Goal: Task Accomplishment & Management: Use online tool/utility

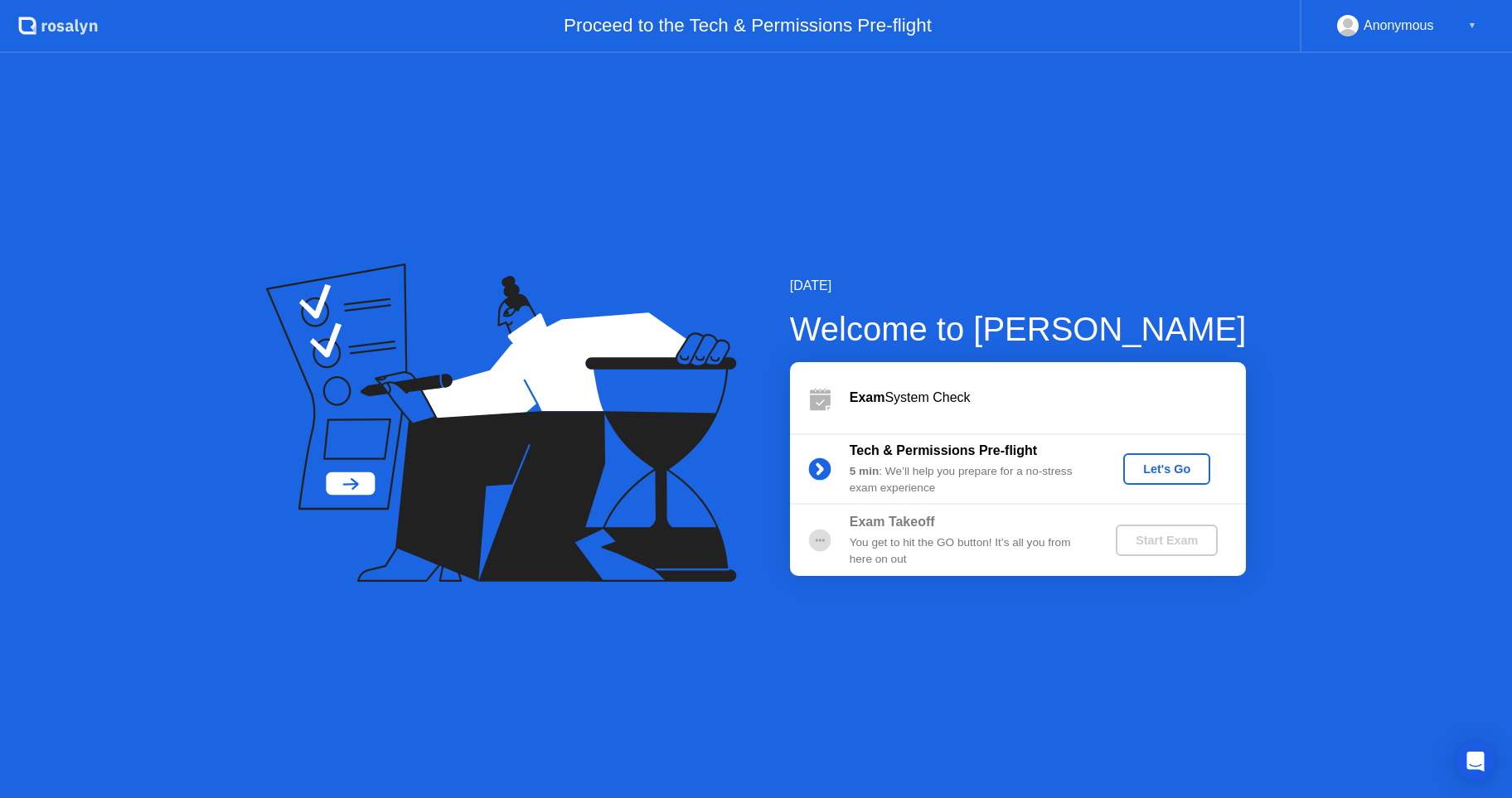
click at [1170, 463] on div "Let's Go" at bounding box center [1166, 469] width 74 height 13
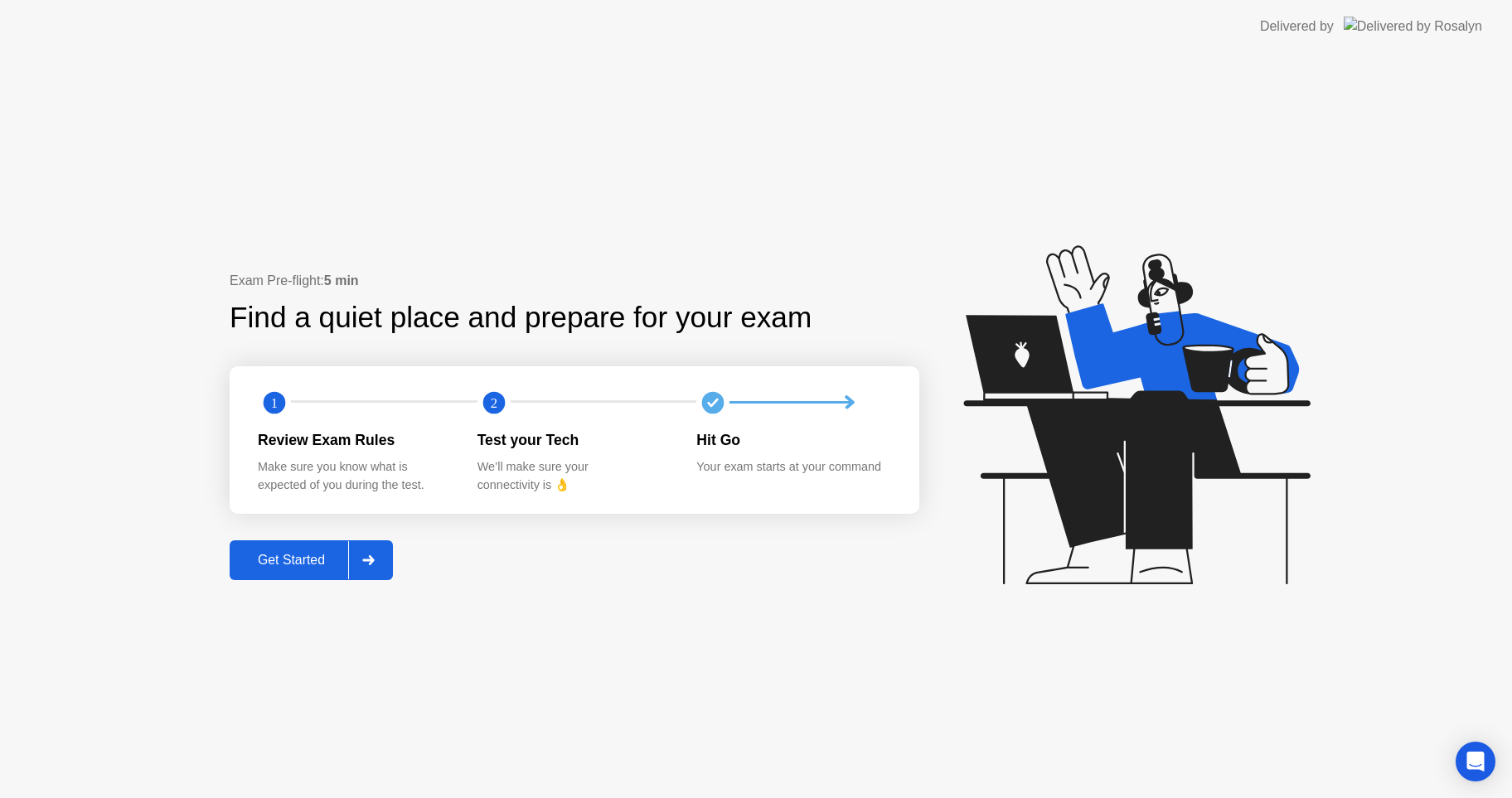
click at [312, 553] on div "Get Started" at bounding box center [292, 560] width 114 height 15
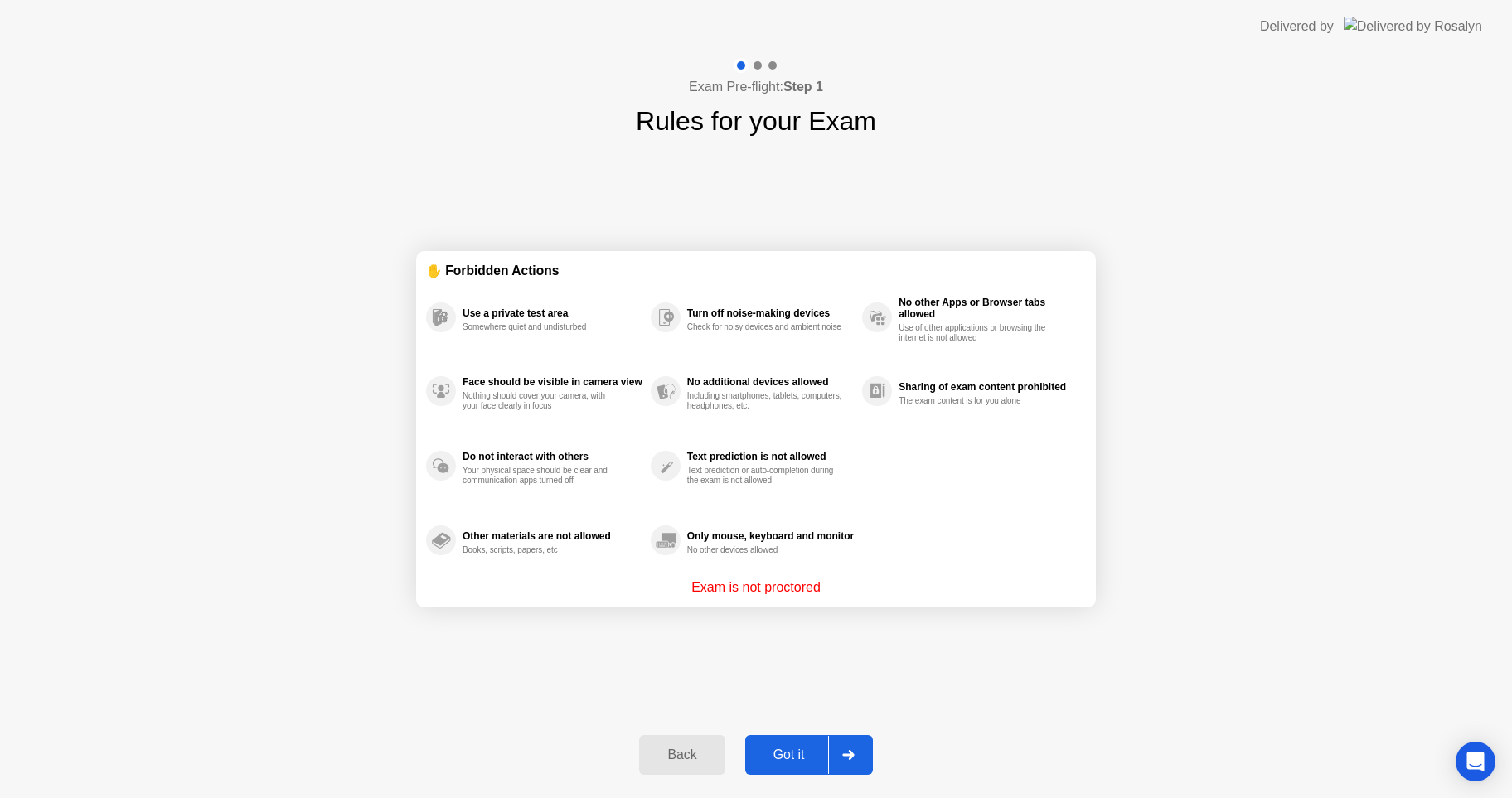
click at [786, 761] on div "Got it" at bounding box center [789, 754] width 78 height 15
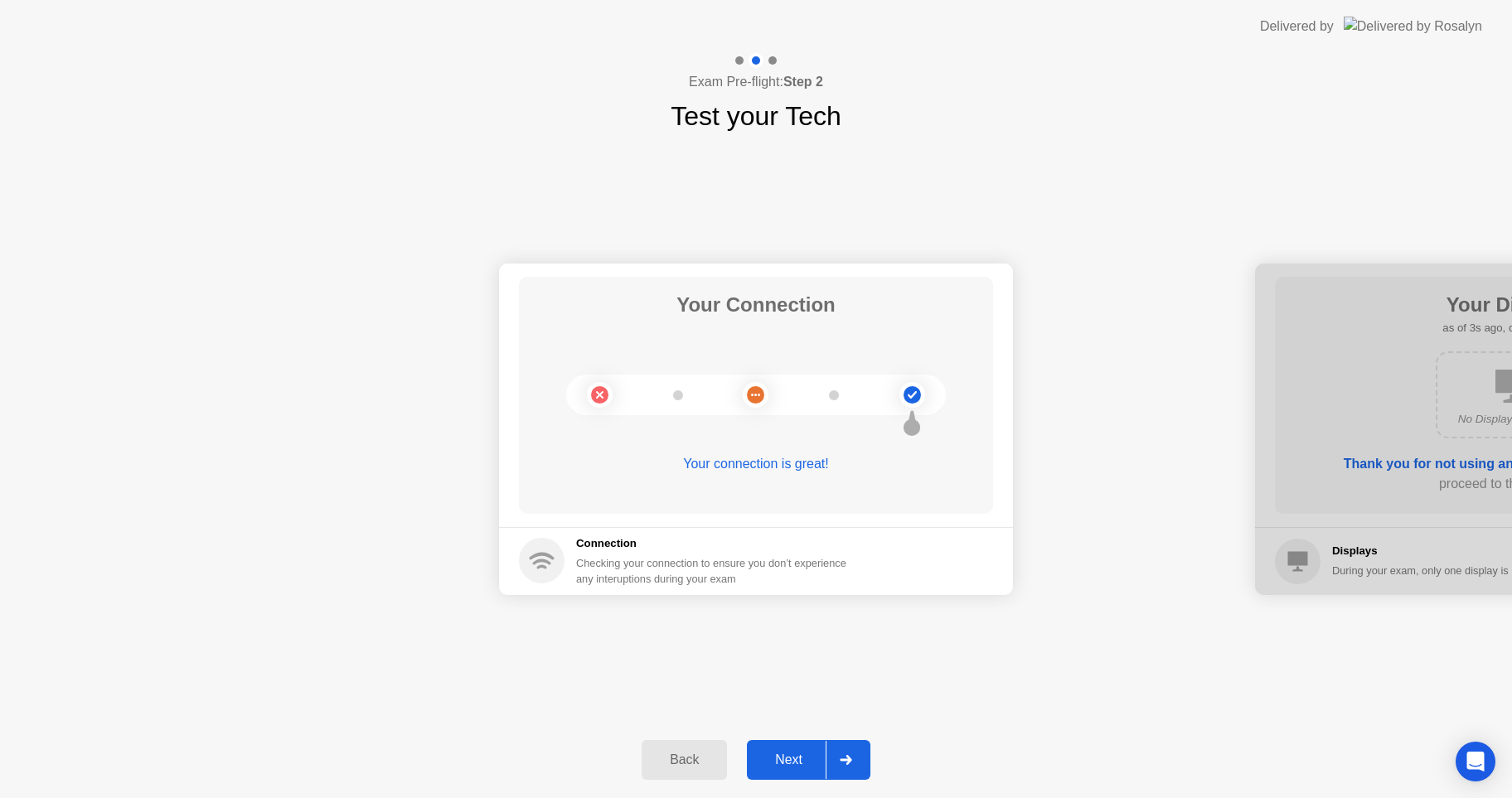
click at [777, 753] on div "Next" at bounding box center [788, 760] width 74 height 15
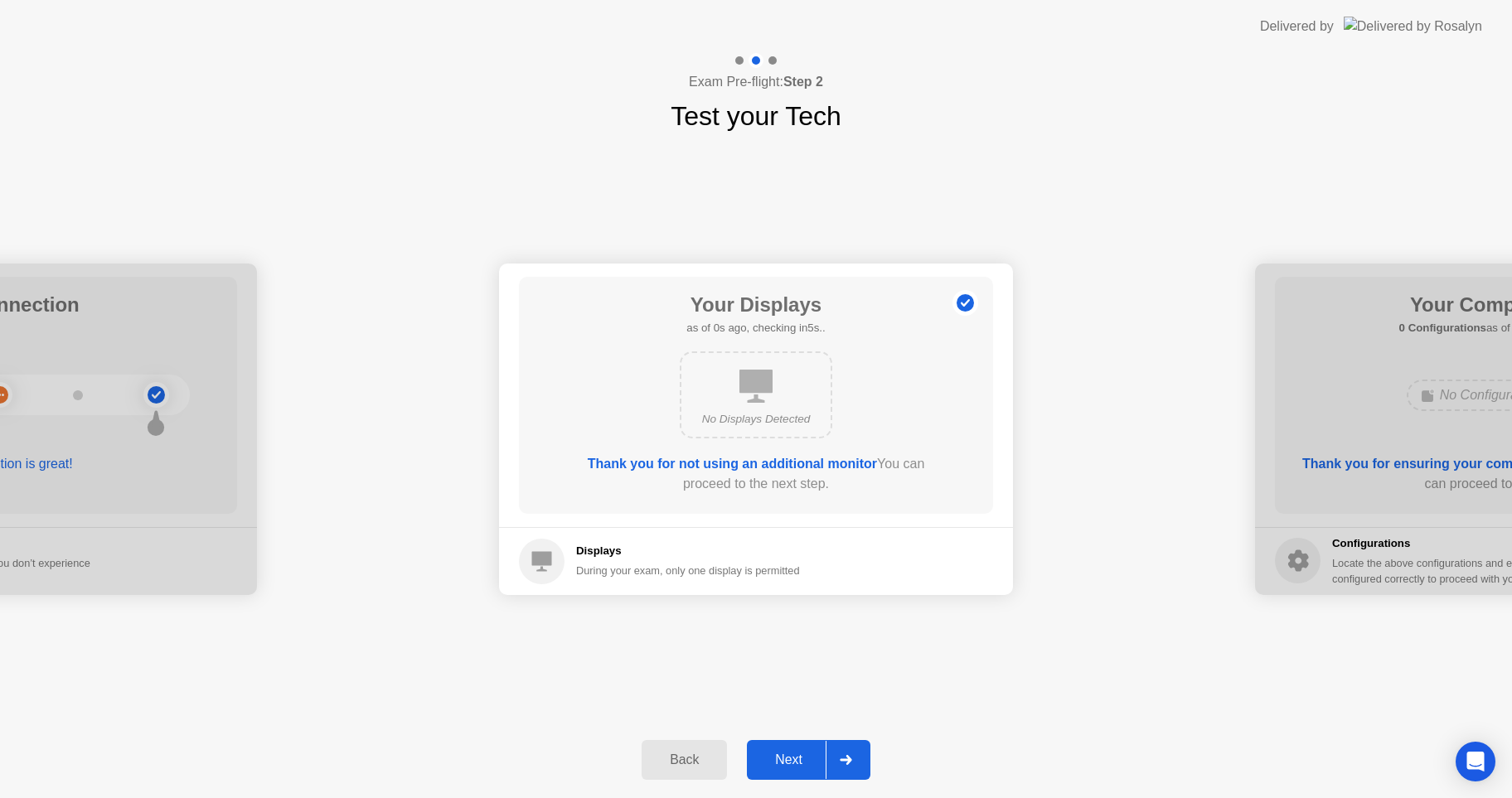
click at [777, 753] on div "Next" at bounding box center [788, 760] width 74 height 15
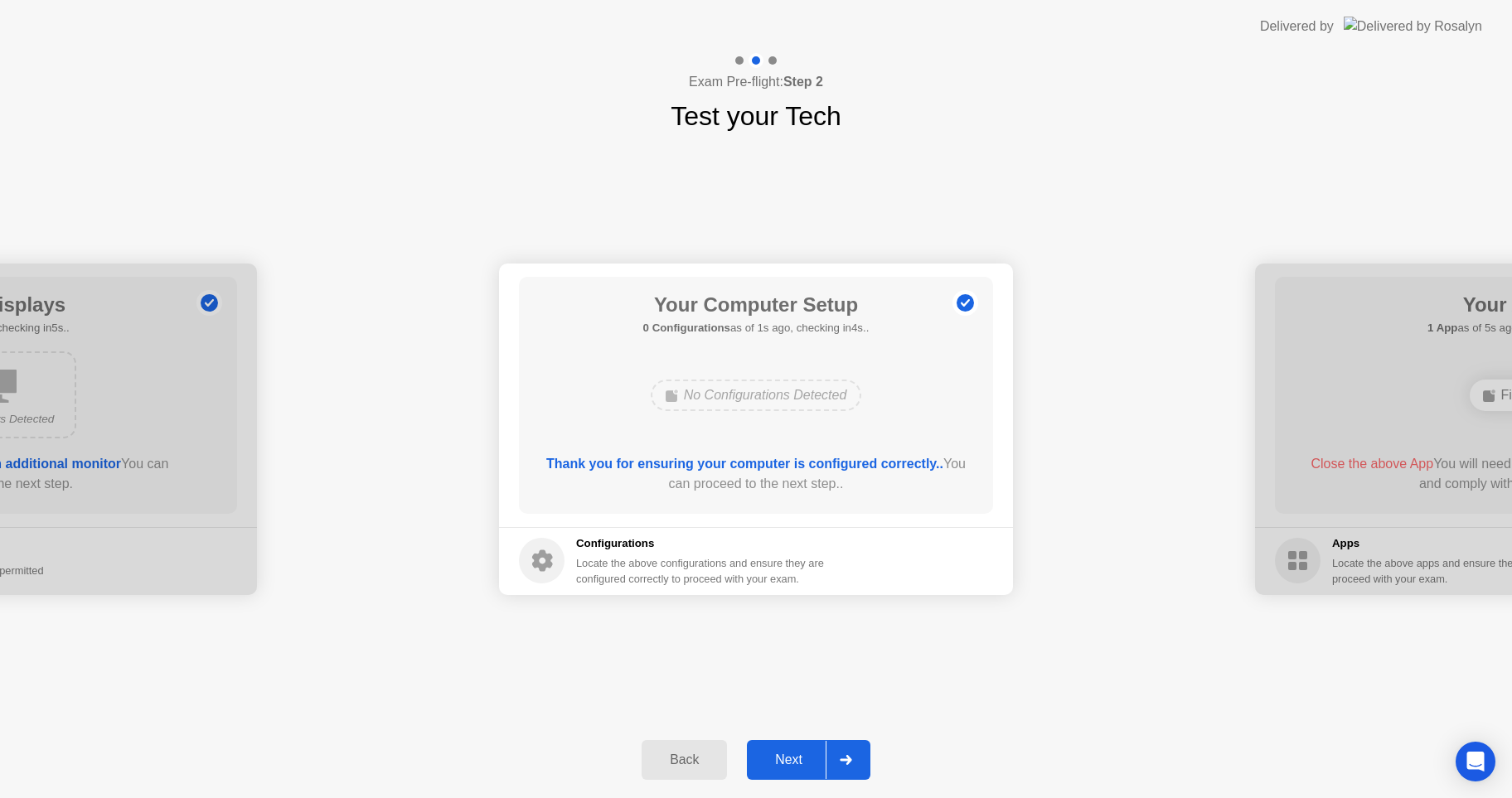
click at [792, 756] on div "Next" at bounding box center [788, 760] width 74 height 15
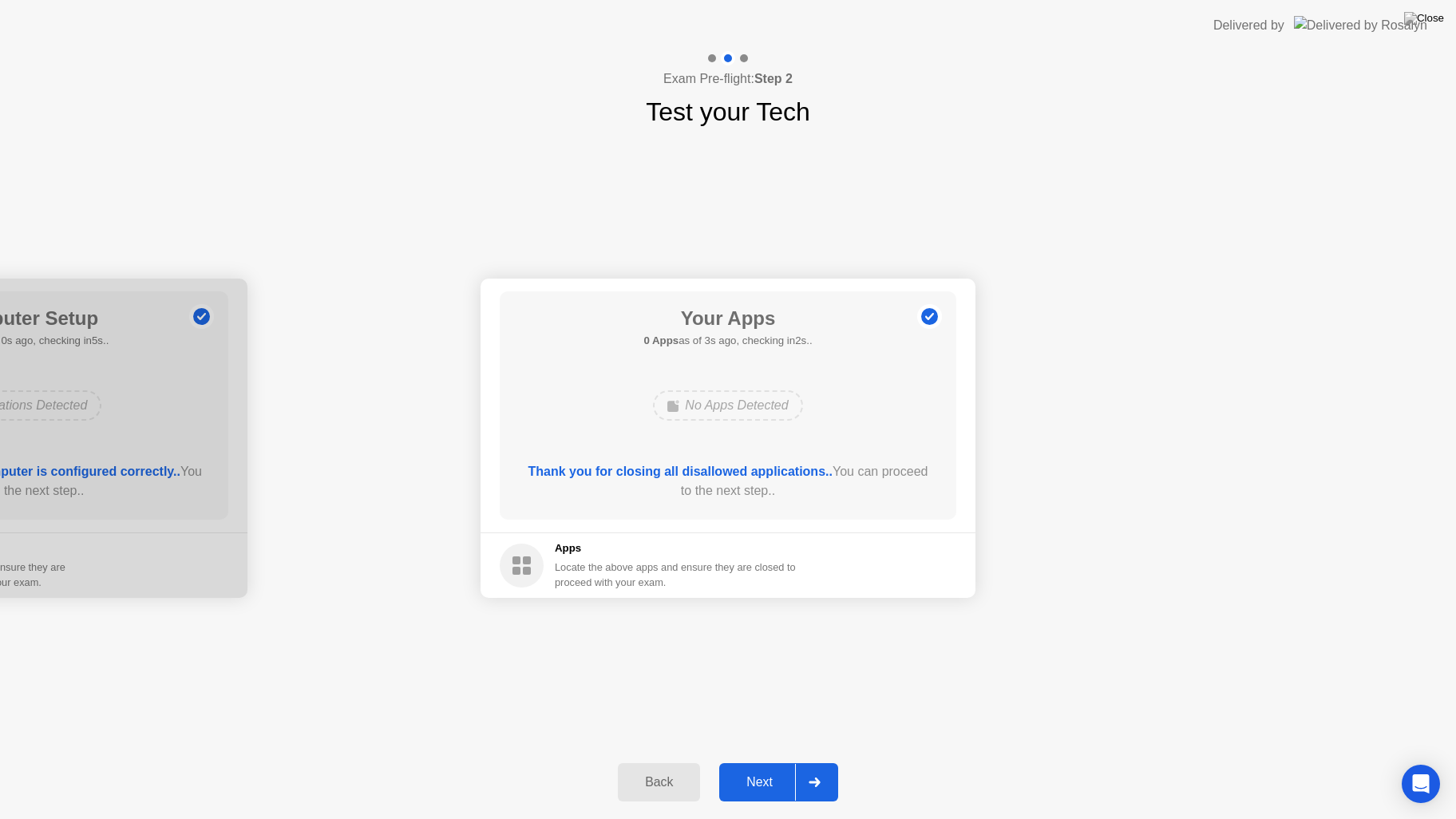
click at [759, 768] on div "Next" at bounding box center [759, 782] width 71 height 15
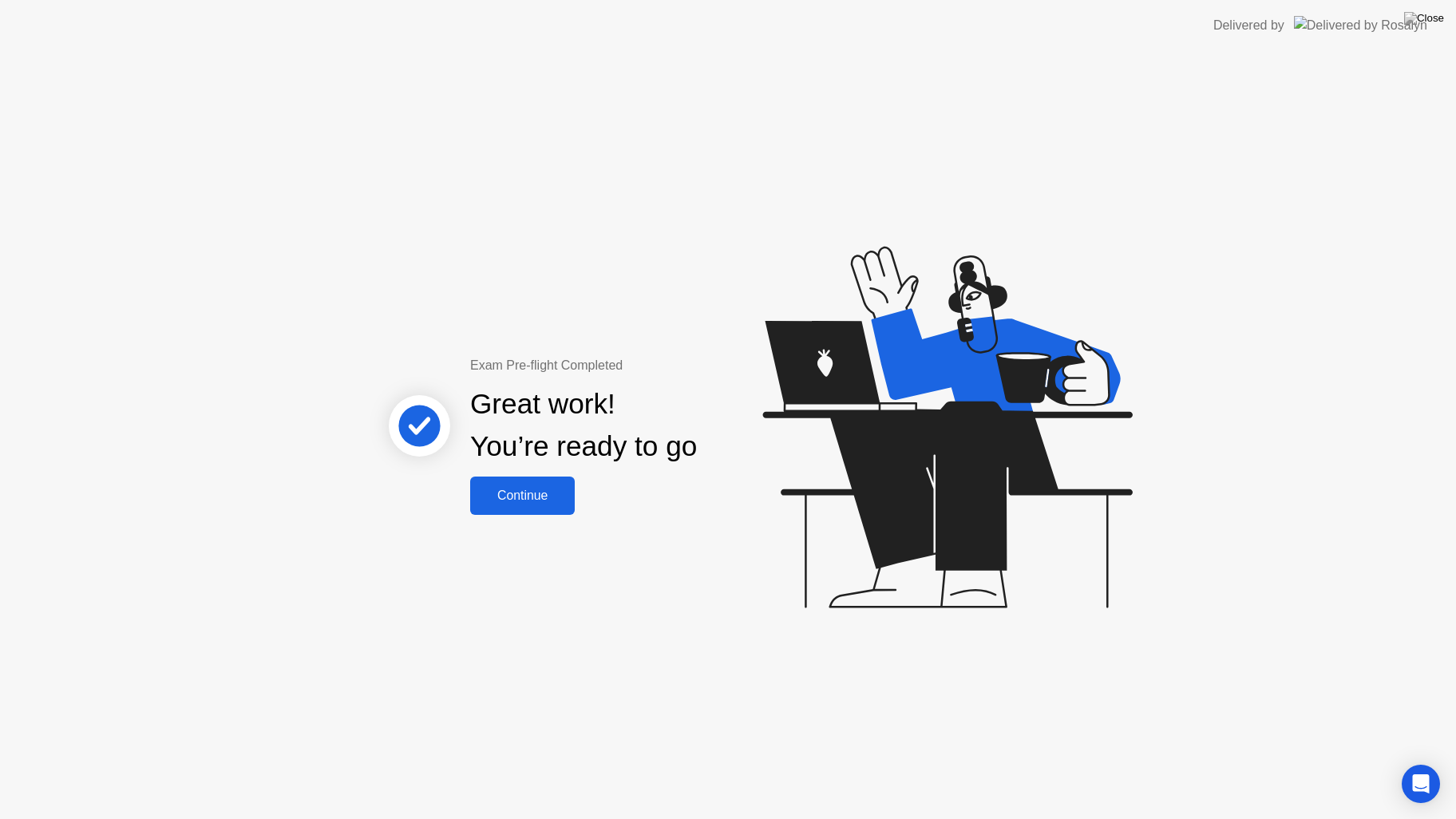
click at [544, 494] on div "Continue" at bounding box center [522, 495] width 95 height 15
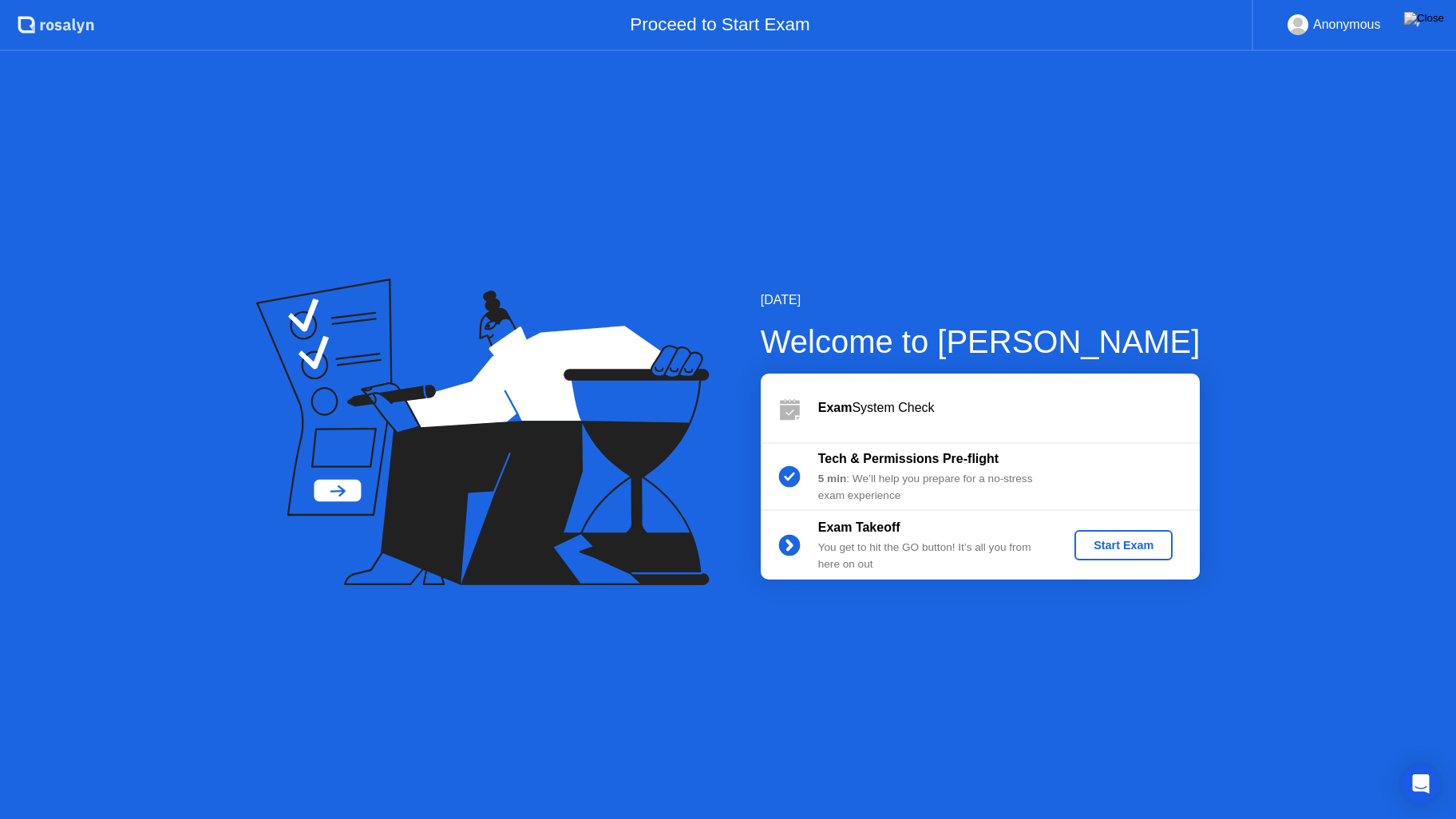
click at [1119, 541] on div "Start Exam" at bounding box center [1124, 545] width 86 height 13
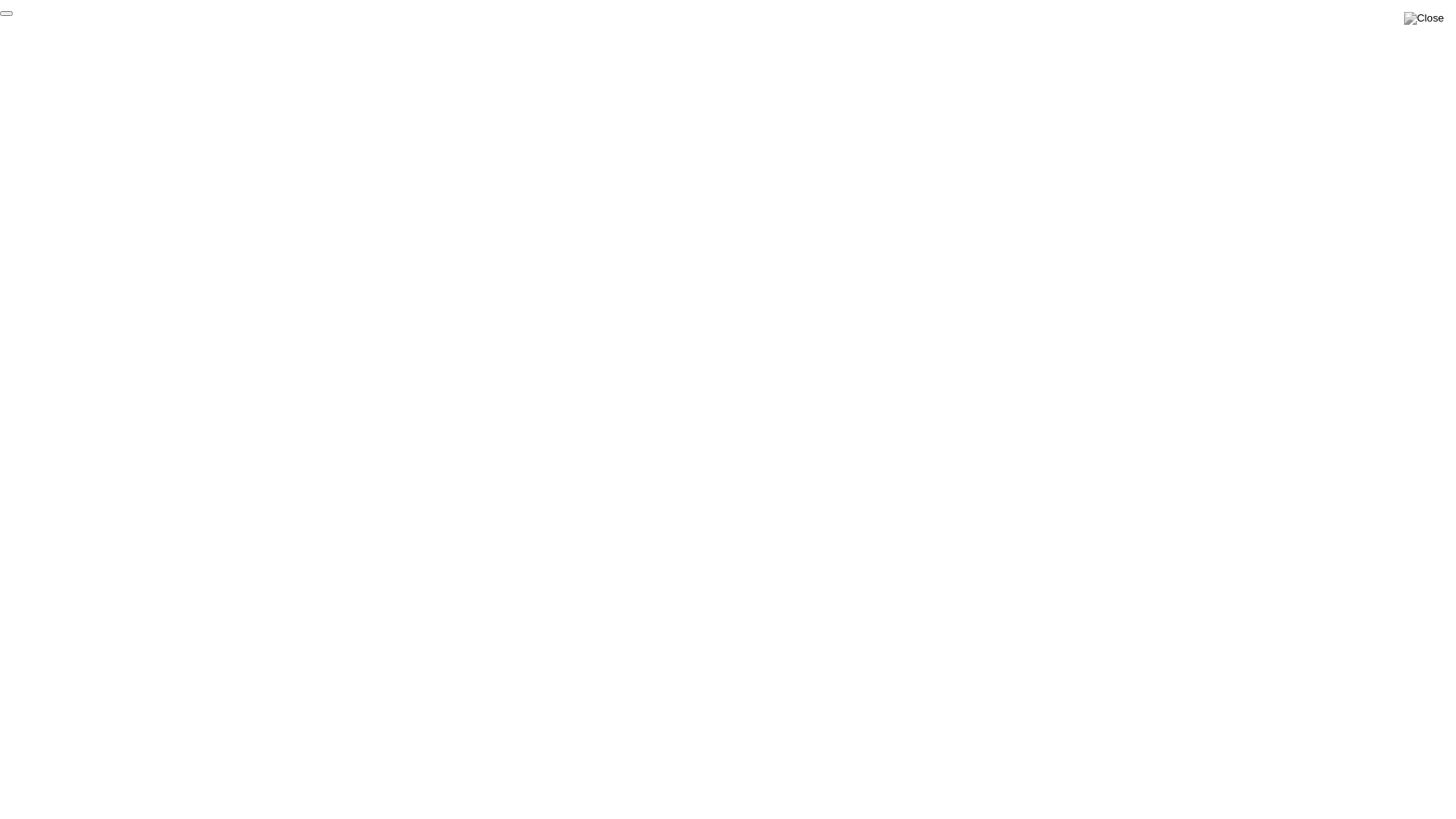
click div "End Proctoring Session"
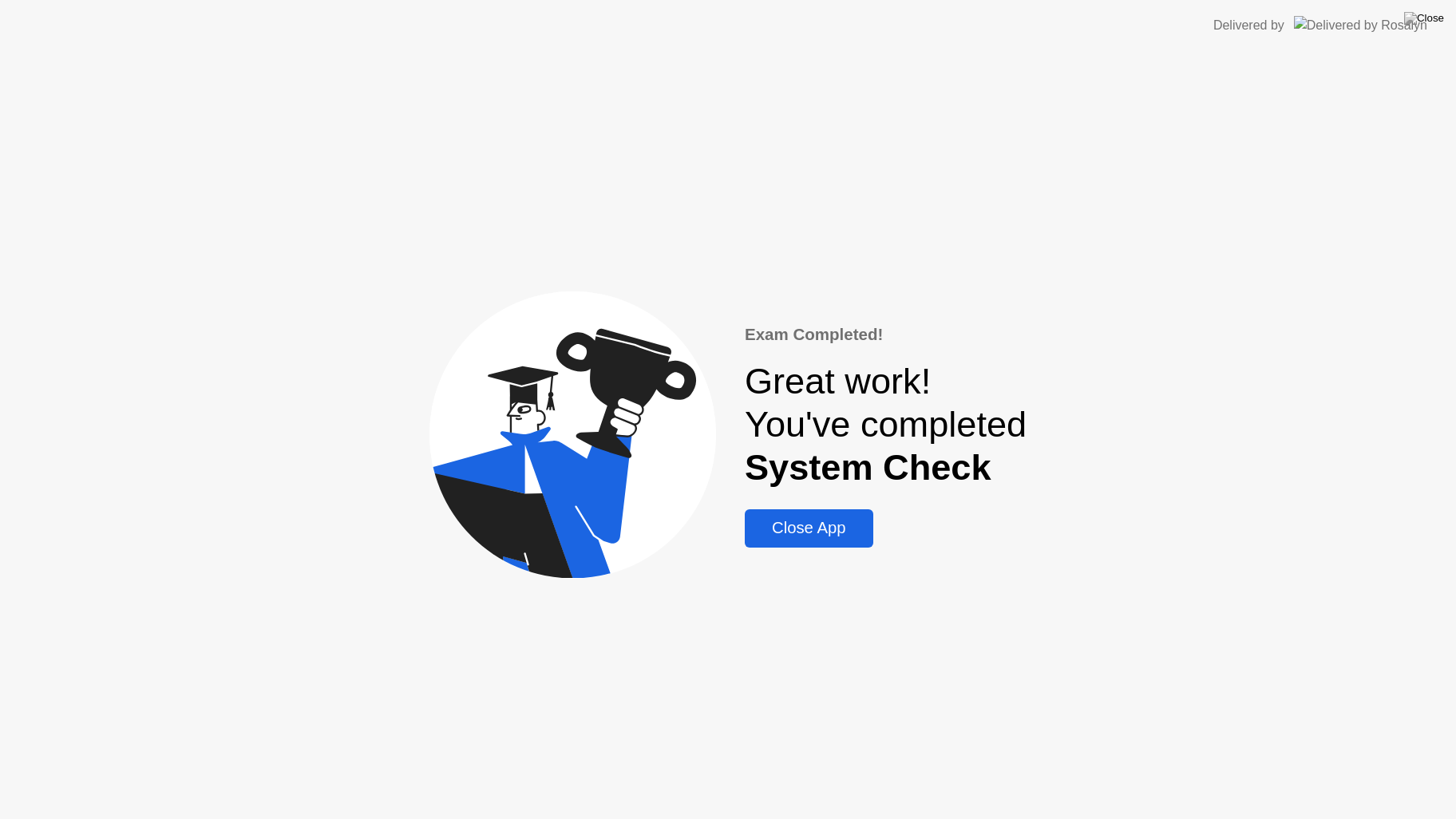
click at [830, 527] on div "Close App" at bounding box center [809, 528] width 119 height 18
